Goal: Task Accomplishment & Management: Manage account settings

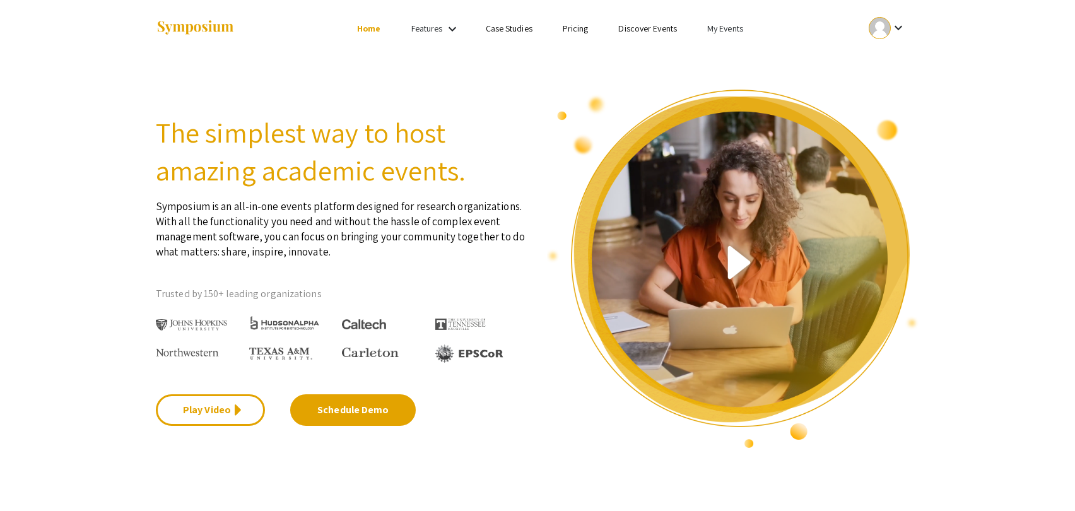
click at [722, 30] on link "My Events" at bounding box center [725, 28] width 36 height 11
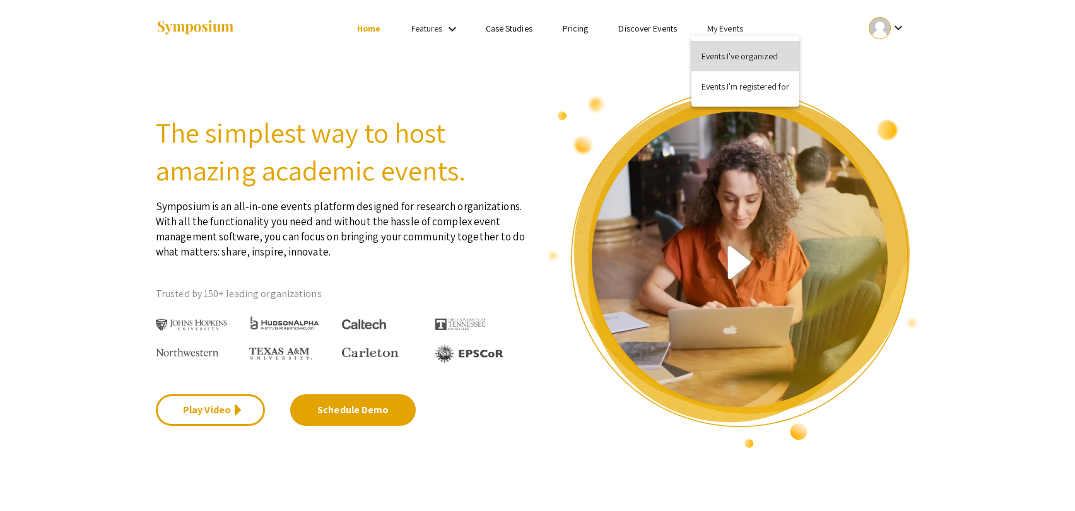
click at [727, 63] on button "Events I've organized" at bounding box center [745, 56] width 108 height 30
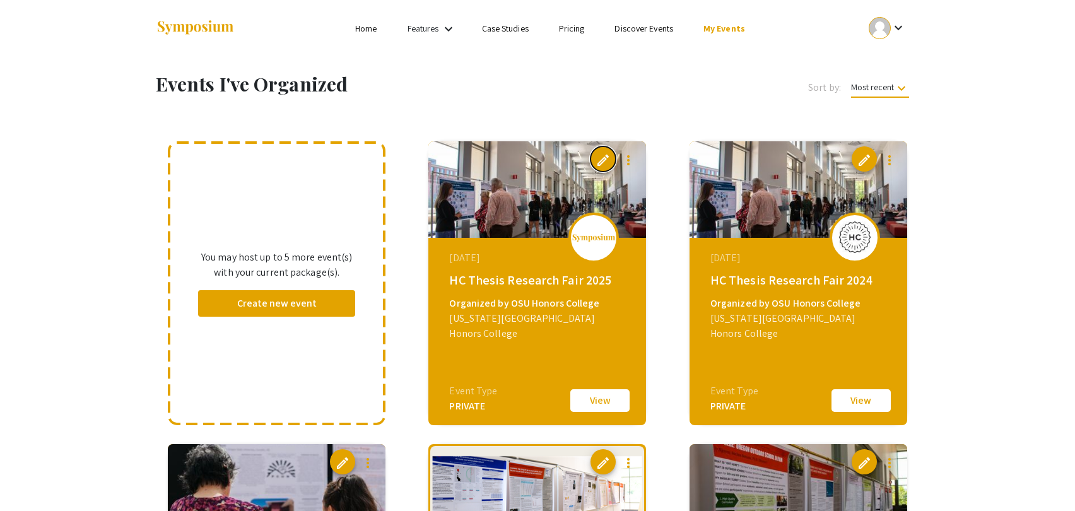
click at [607, 160] on span "edit" at bounding box center [603, 160] width 15 height 15
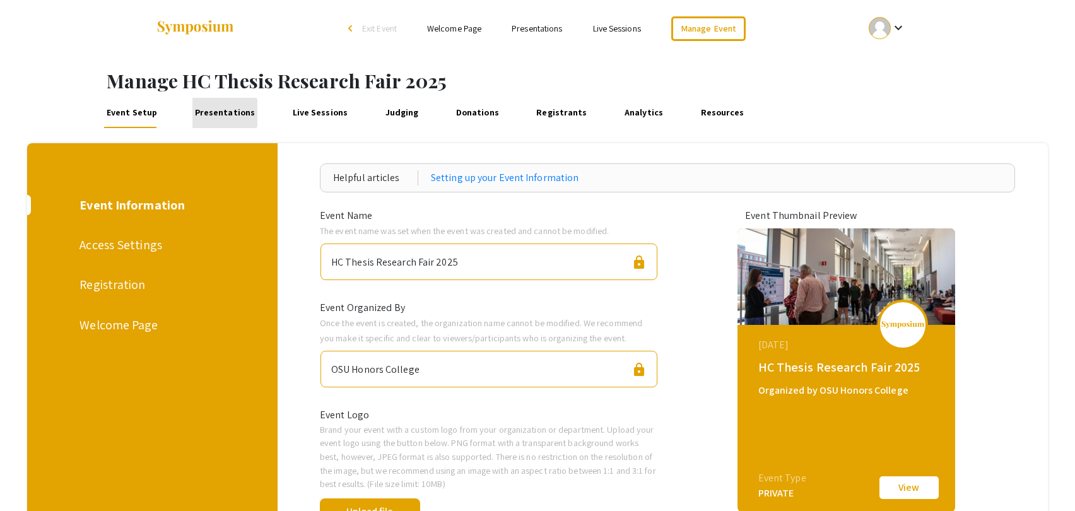
click at [221, 113] on link "Presentations" at bounding box center [225, 113] width 66 height 30
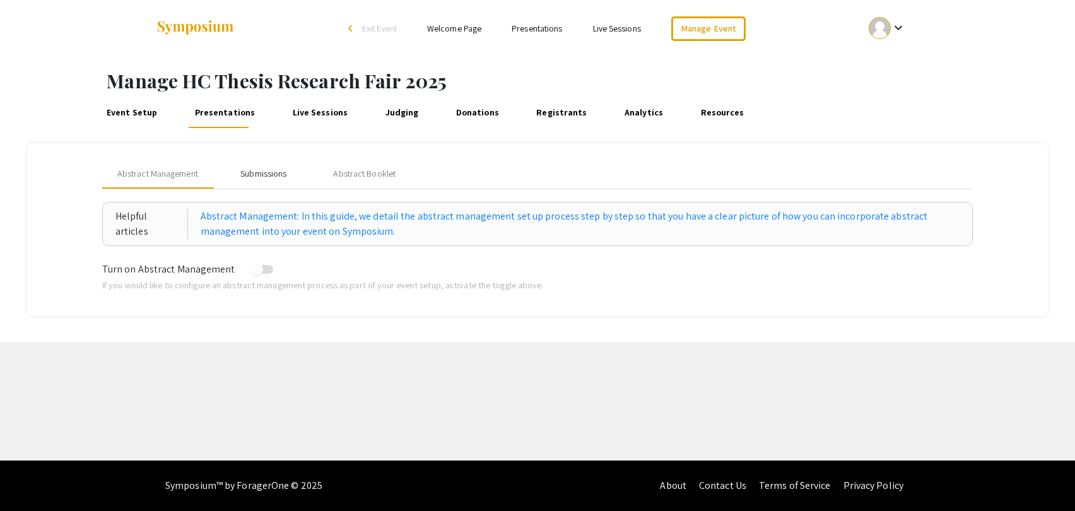
click at [262, 172] on div "Submissions" at bounding box center [263, 173] width 46 height 13
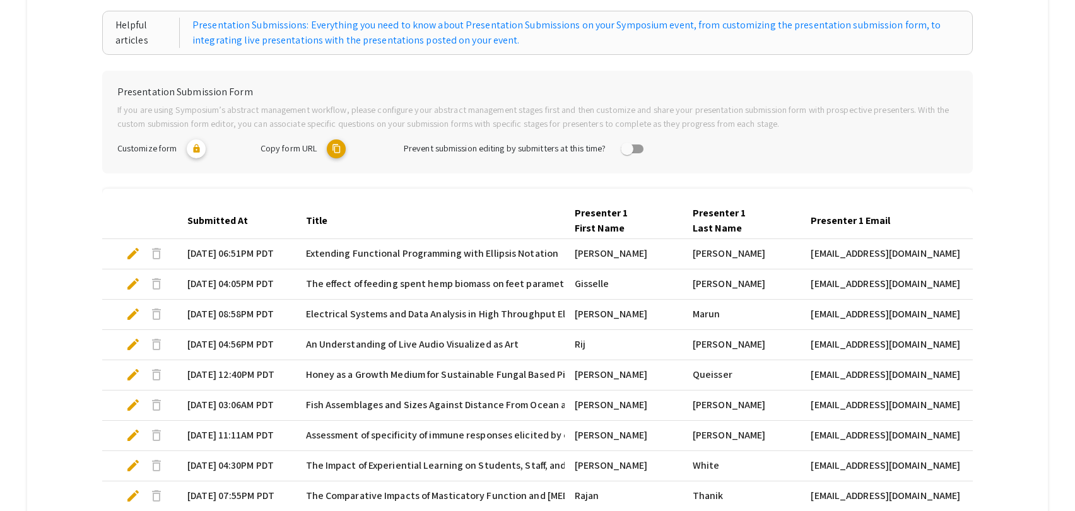
scroll to position [364, 0]
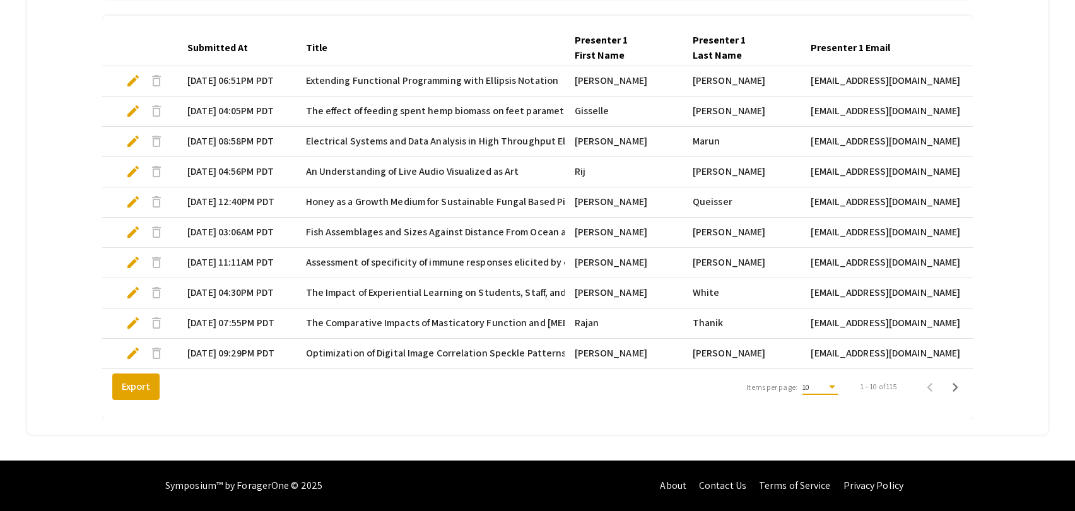
click at [832, 389] on div "Items per page:" at bounding box center [831, 387] width 11 height 9
click at [822, 408] on span "25" at bounding box center [818, 410] width 35 height 23
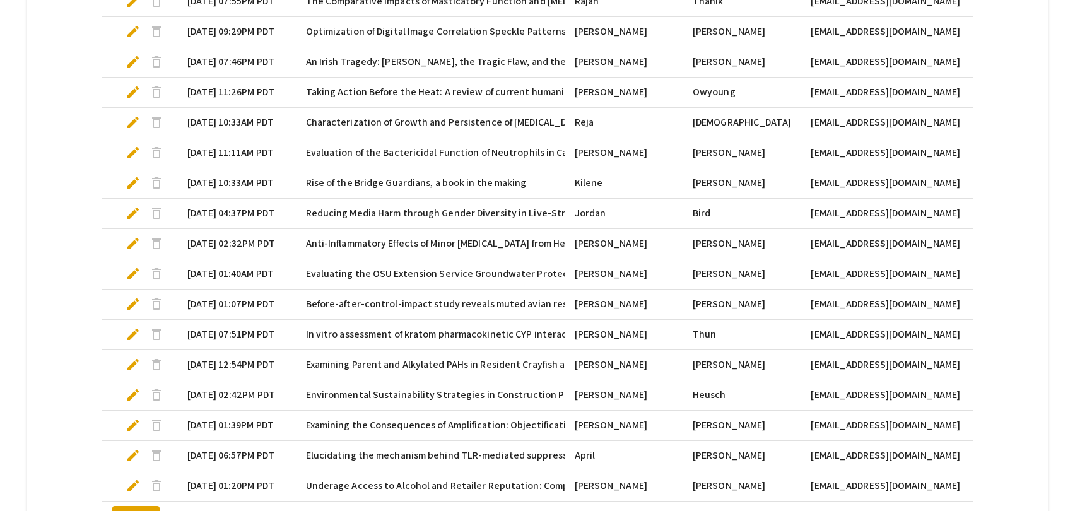
scroll to position [818, 0]
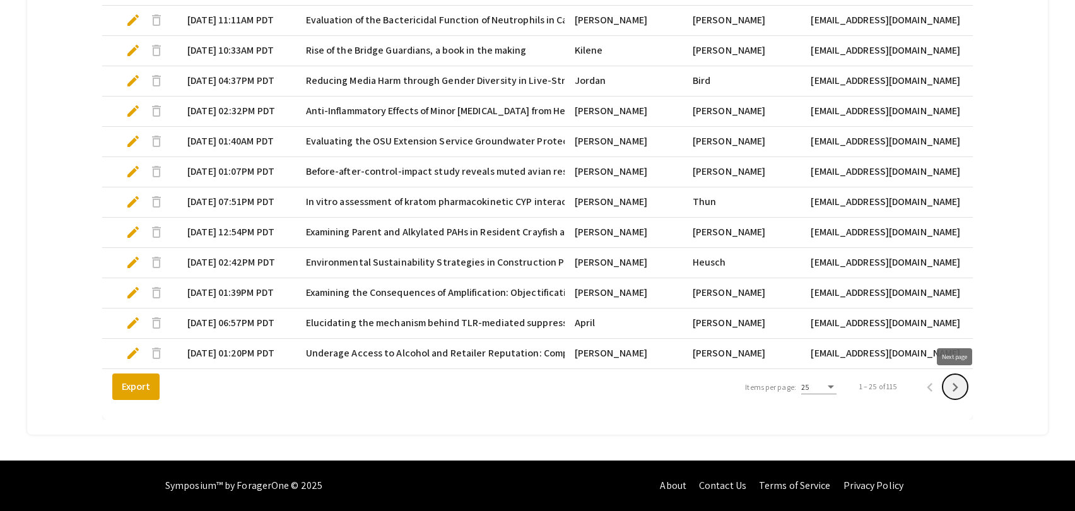
click at [956, 382] on icon "Next page" at bounding box center [955, 387] width 18 height 18
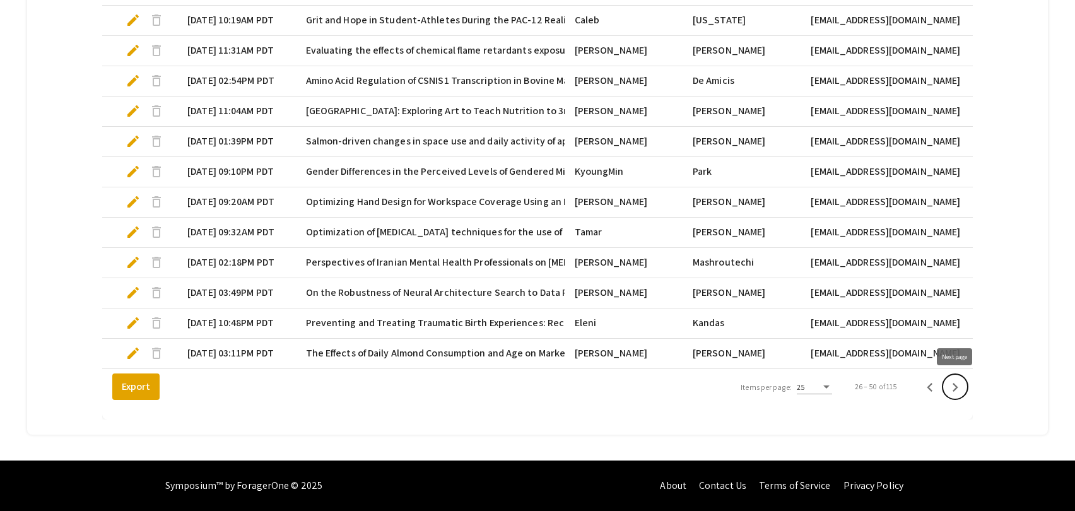
click at [962, 388] on icon "Next page" at bounding box center [955, 387] width 18 height 18
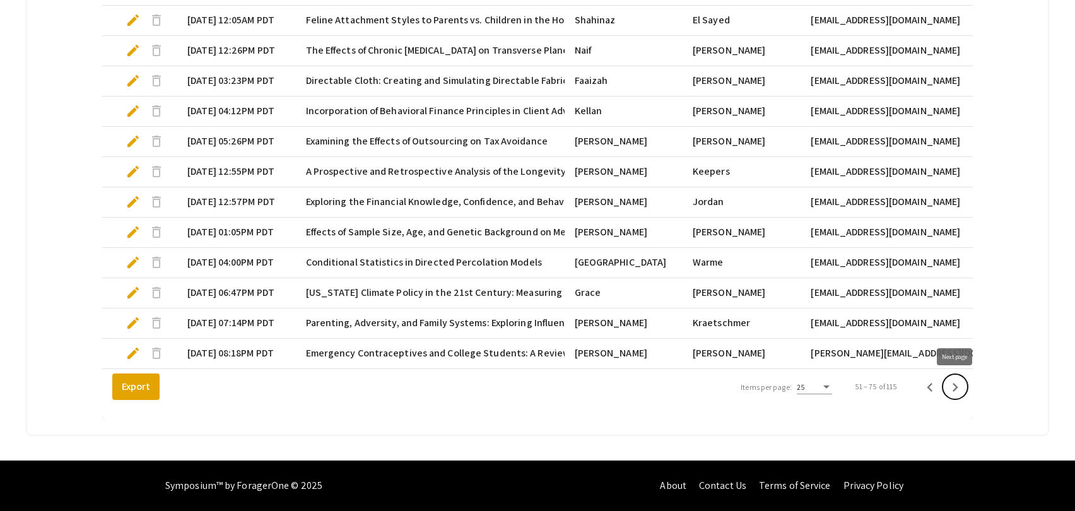
click at [965, 392] on button "Next page" at bounding box center [954, 386] width 25 height 25
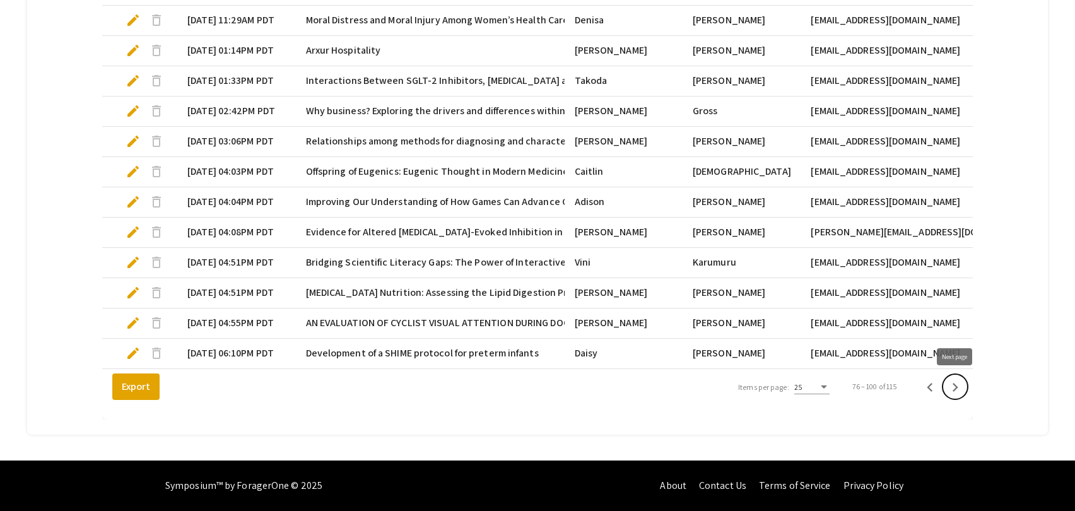
click at [958, 392] on icon "Next page" at bounding box center [955, 387] width 18 height 18
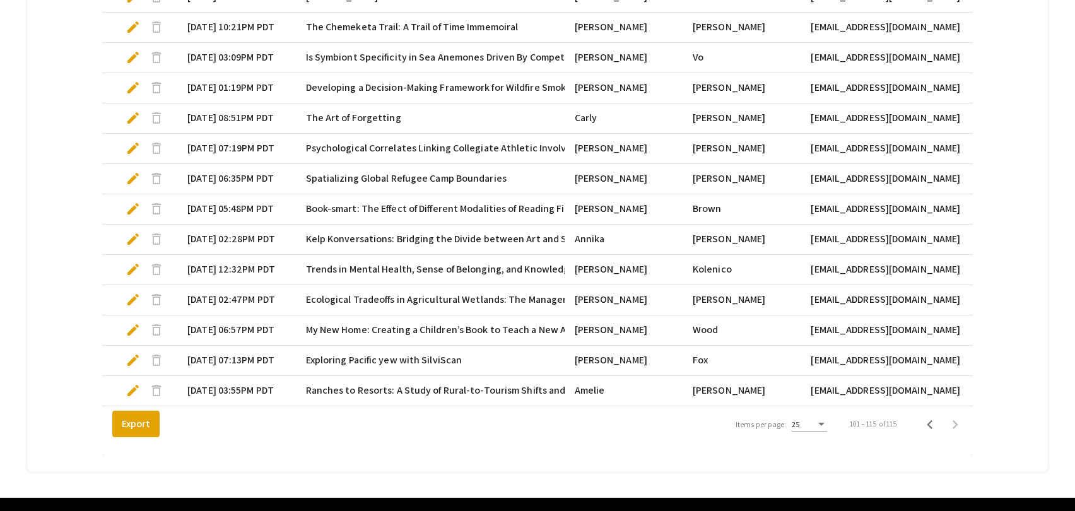
scroll to position [451, 0]
